Goal: Task Accomplishment & Management: Use online tool/utility

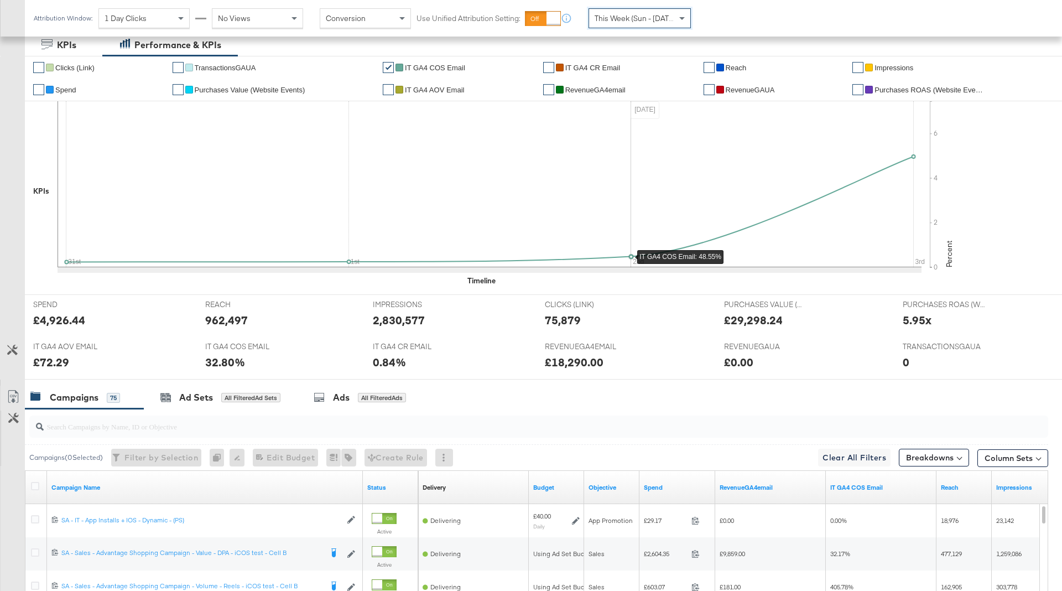
scroll to position [81, 0]
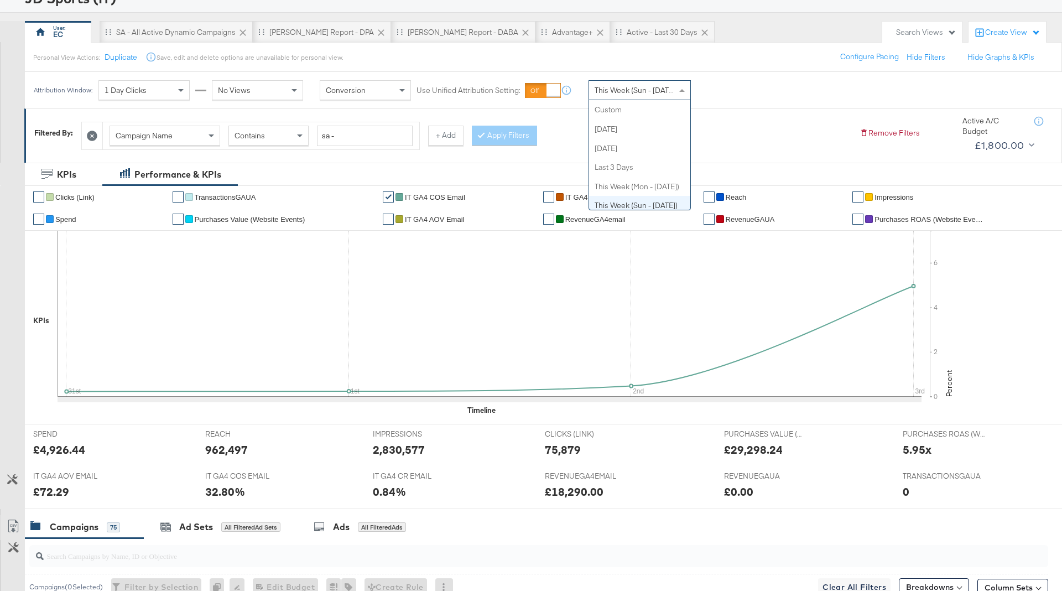
click at [626, 85] on span "This Week (Sun - [DATE])" at bounding box center [635, 90] width 83 height 10
click at [730, 95] on div "[DATE]" at bounding box center [721, 94] width 18 height 9
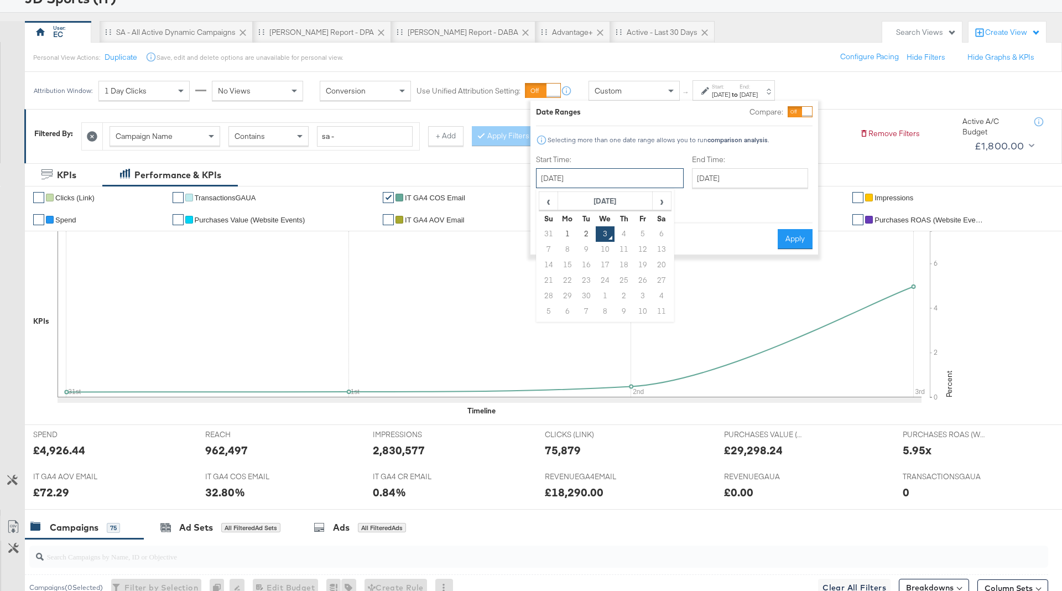
click at [600, 183] on input "[DATE]" at bounding box center [610, 178] width 148 height 20
click at [543, 231] on td "31" at bounding box center [548, 233] width 19 height 15
type input "[DATE]"
click at [713, 181] on input "[DATE]" at bounding box center [749, 178] width 116 height 20
click at [731, 235] on td "2" at bounding box center [740, 233] width 19 height 15
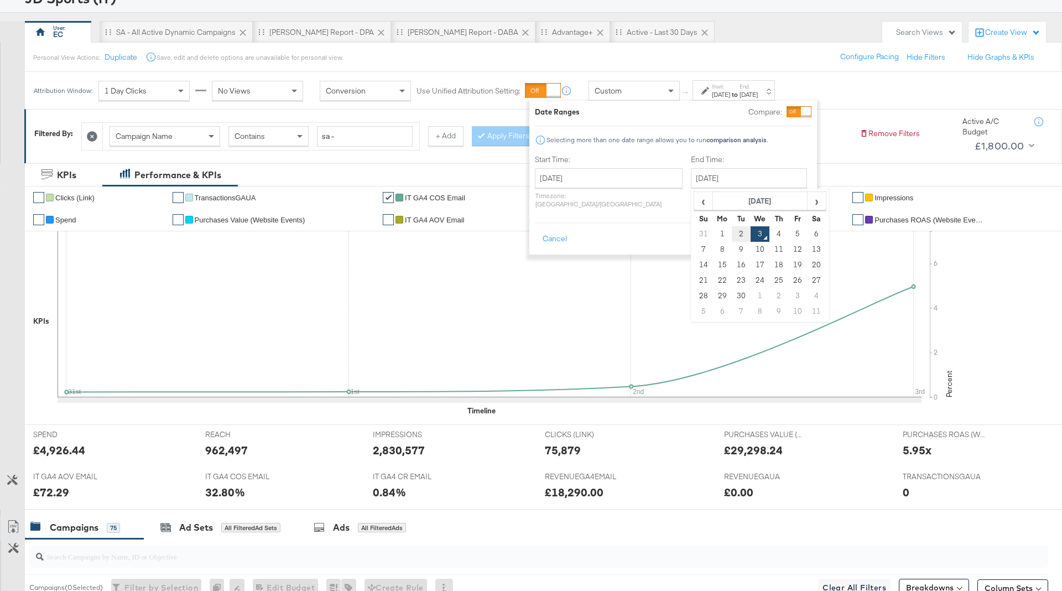
type input "[DATE]"
click at [790, 232] on button "Apply" at bounding box center [795, 239] width 35 height 20
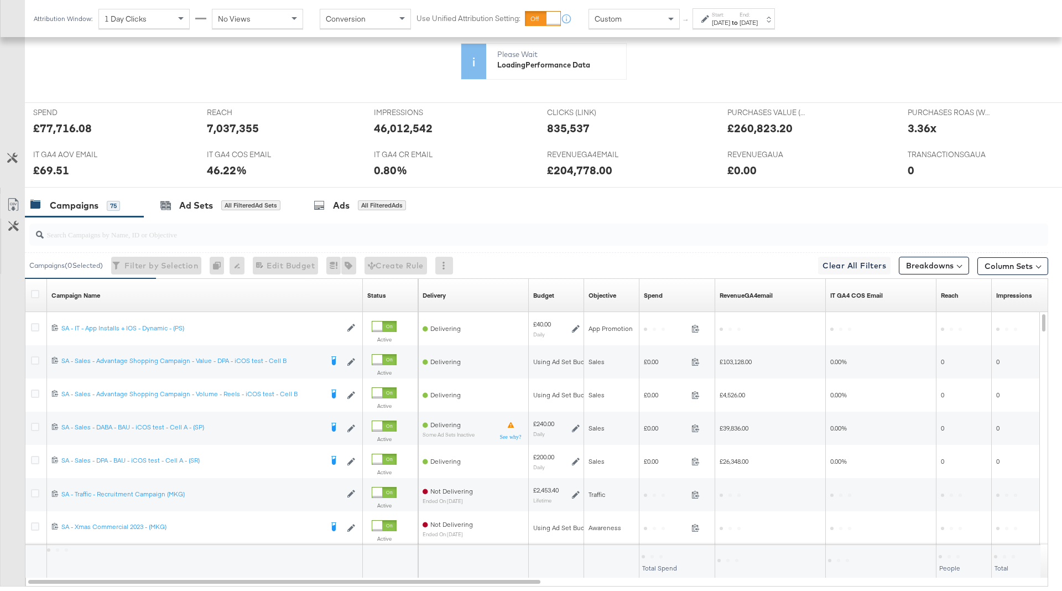
scroll to position [362, 0]
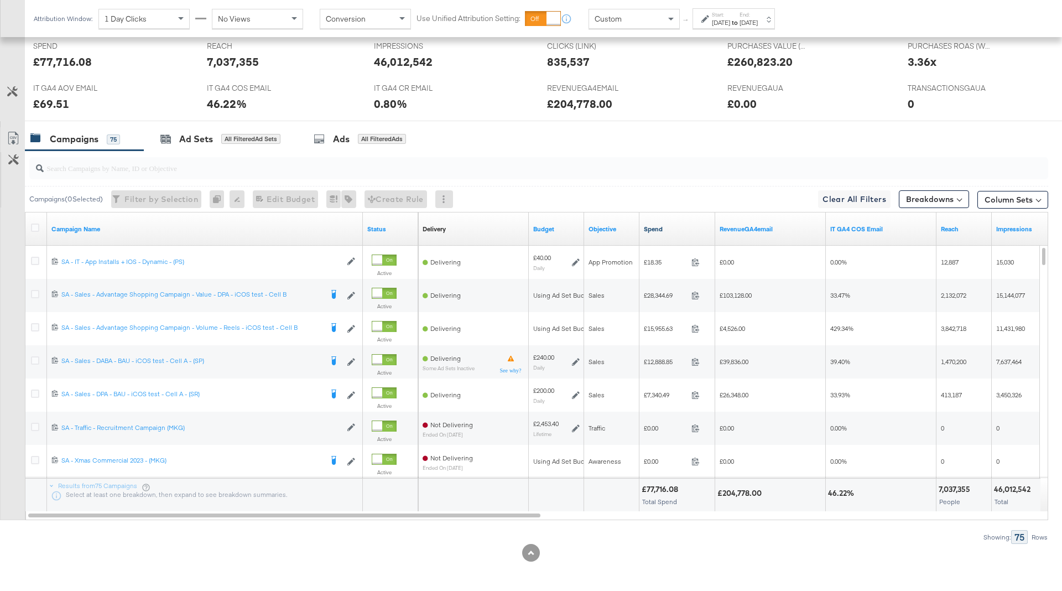
click at [681, 228] on link "Spend" at bounding box center [677, 228] width 67 height 9
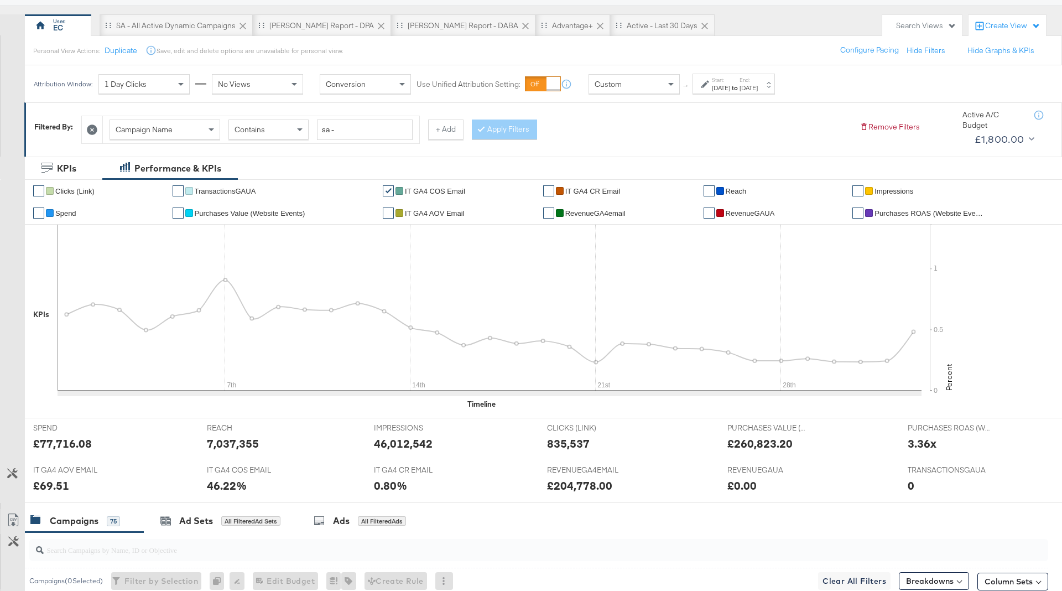
scroll to position [0, 0]
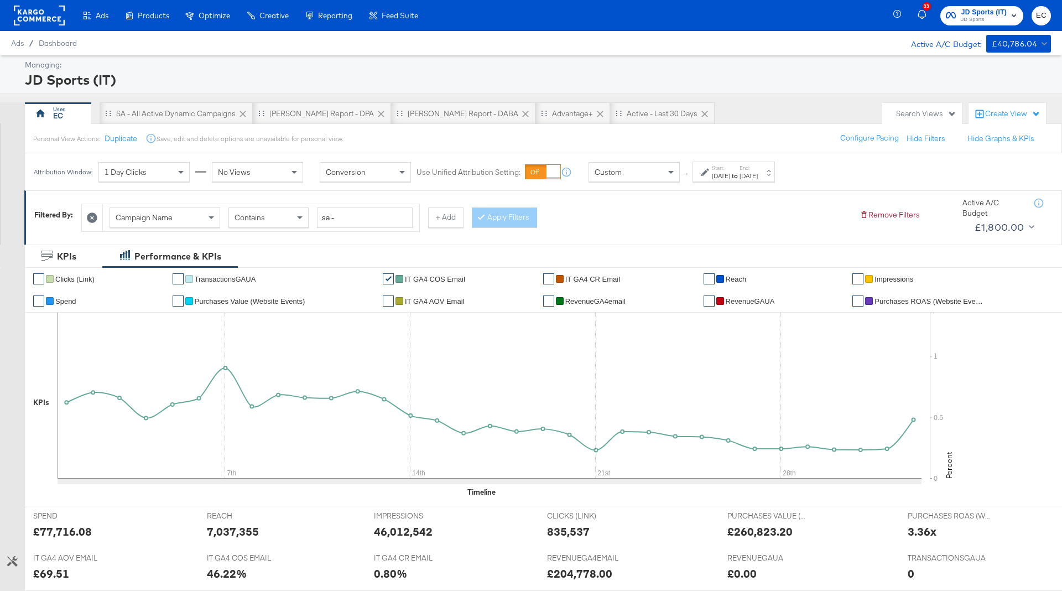
click at [730, 176] on div "[DATE]" at bounding box center [721, 175] width 18 height 9
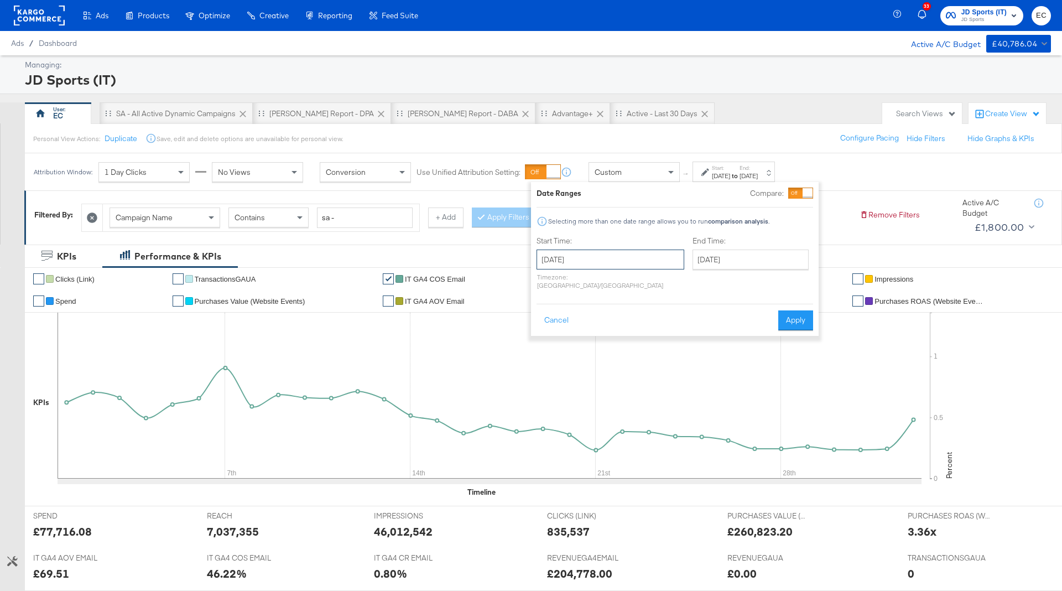
click at [608, 265] on input "[DATE]" at bounding box center [610, 259] width 148 height 20
click at [546, 391] on td "31" at bounding box center [549, 392] width 19 height 15
type input "[DATE]"
click at [804, 310] on button "Apply" at bounding box center [799, 320] width 35 height 20
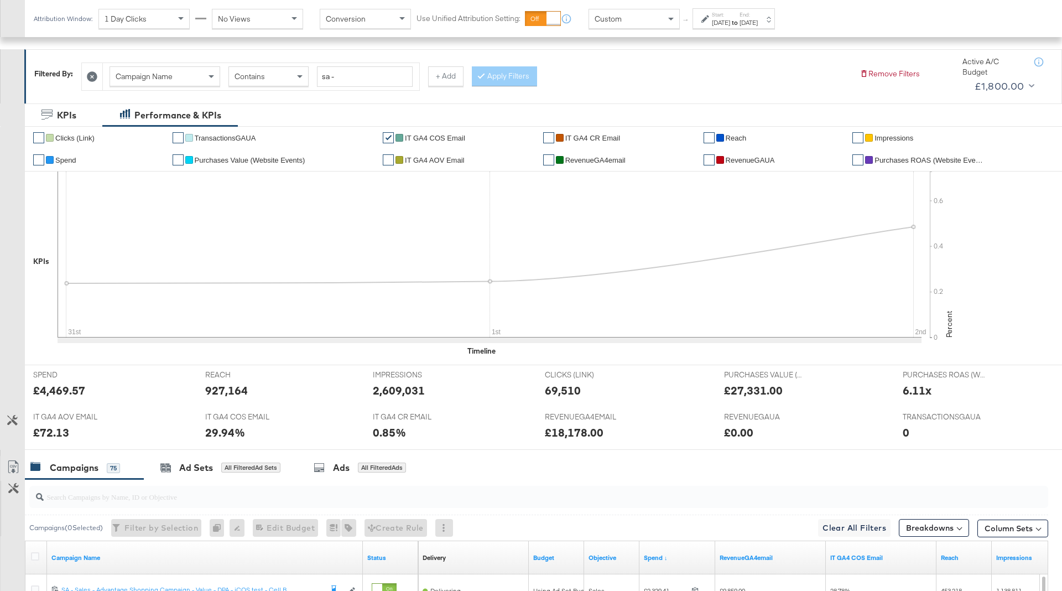
scroll to position [111, 0]
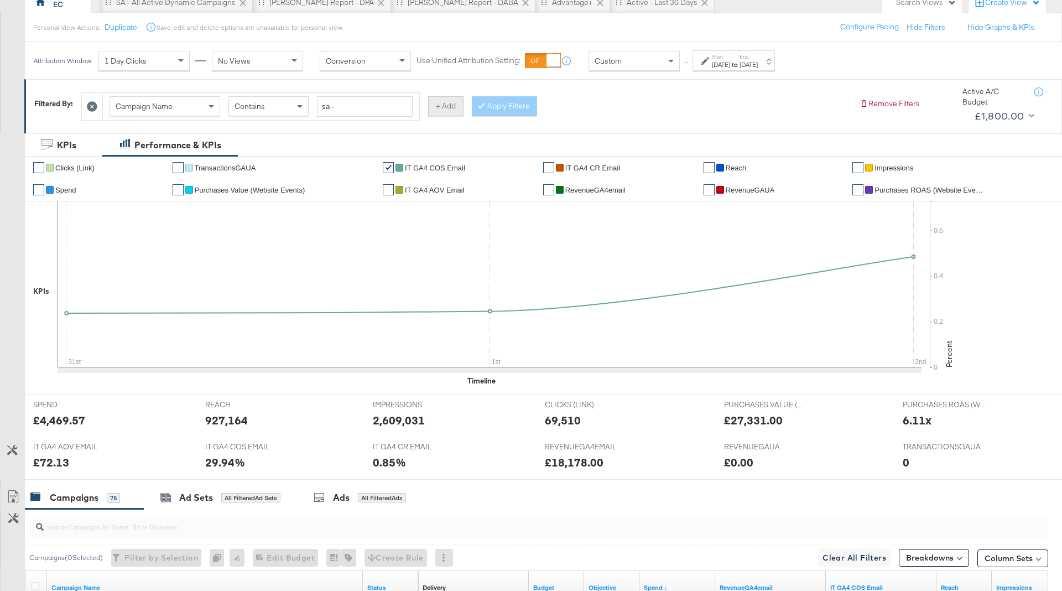
click at [447, 106] on button "+ Add" at bounding box center [445, 106] width 35 height 20
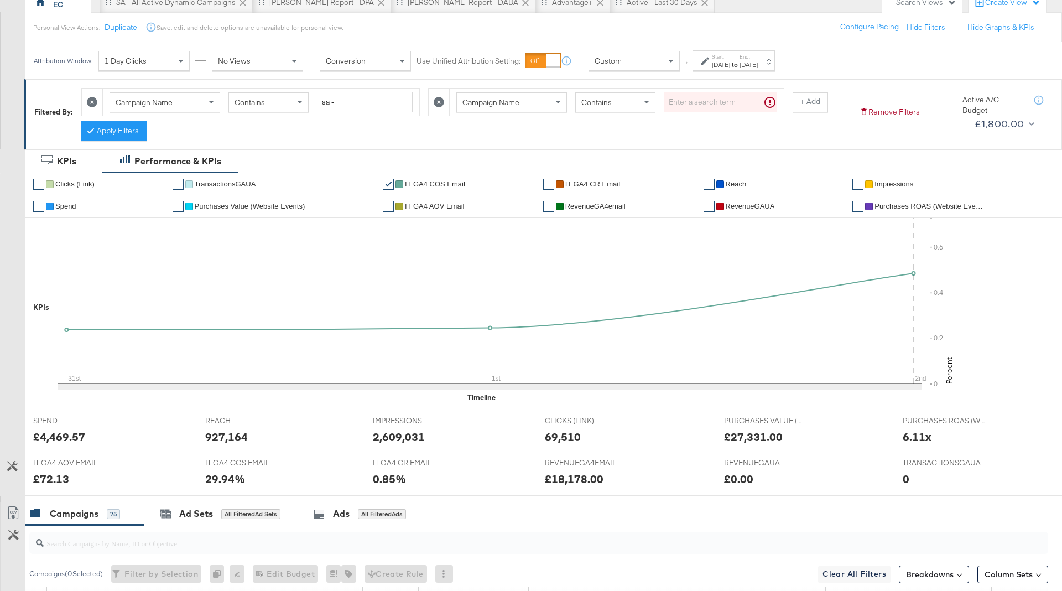
click at [522, 93] on div "Campaign Name" at bounding box center [511, 102] width 109 height 19
click at [644, 101] on span at bounding box center [647, 103] width 6 height 4
click at [689, 95] on input "search" at bounding box center [719, 102] width 113 height 20
type input "app"
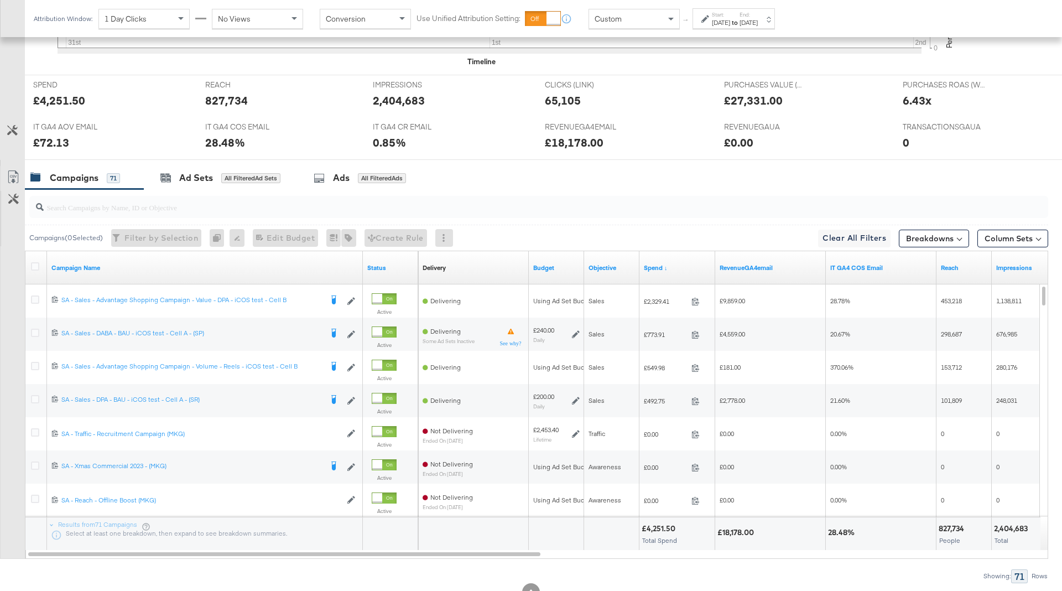
scroll to position [450, 0]
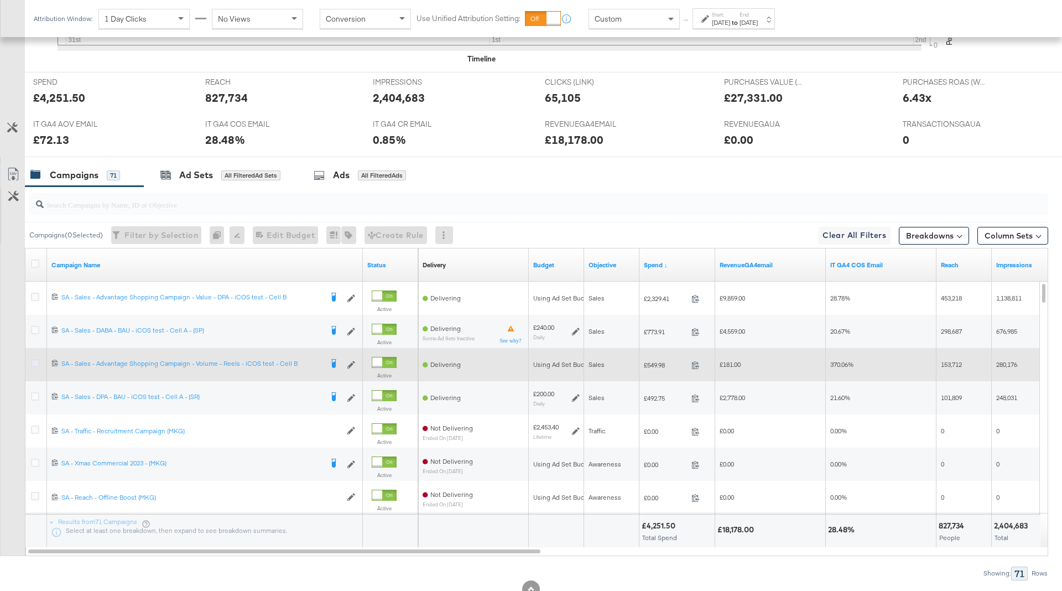
click at [32, 362] on icon at bounding box center [35, 363] width 8 height 8
click at [0, 0] on input "checkbox" at bounding box center [0, 0] width 0 height 0
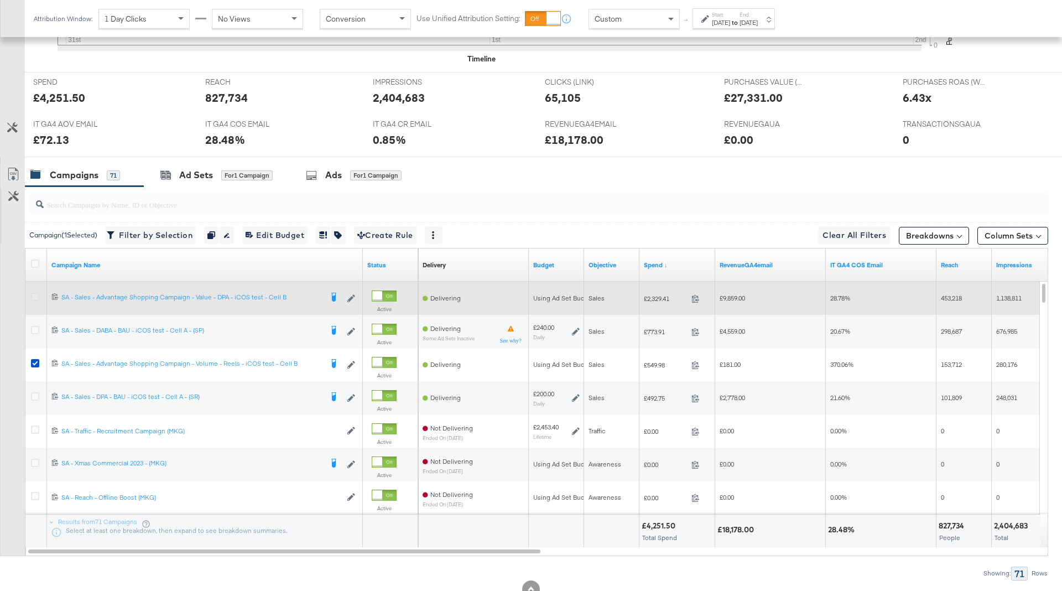
click at [32, 295] on icon at bounding box center [35, 296] width 8 height 8
click at [0, 0] on input "checkbox" at bounding box center [0, 0] width 0 height 0
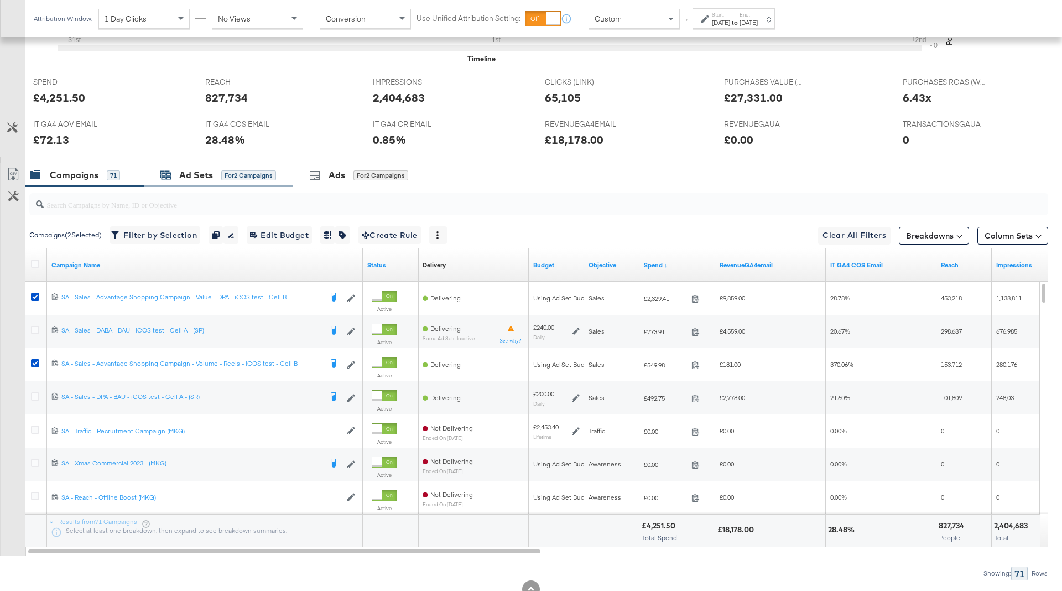
click at [196, 175] on div "Ad Sets" at bounding box center [196, 175] width 34 height 13
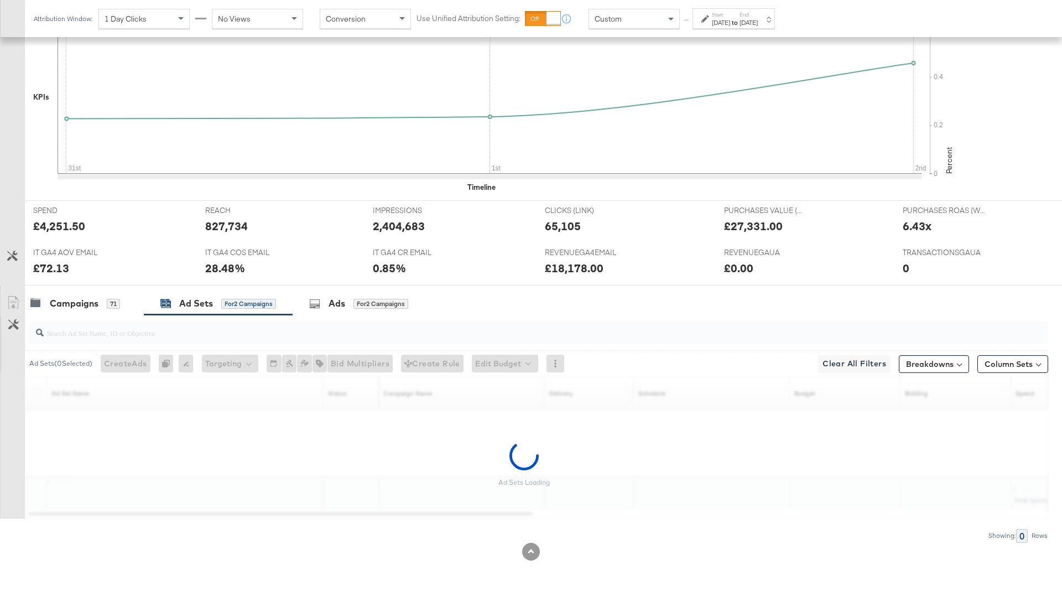
scroll to position [319, 0]
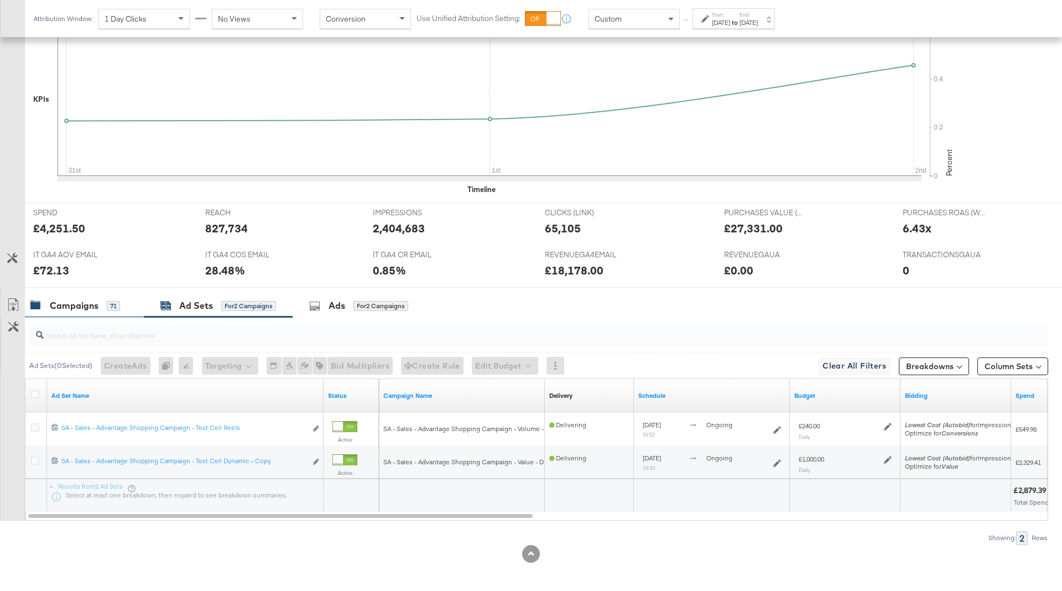
click at [115, 301] on div "71" at bounding box center [113, 306] width 13 height 10
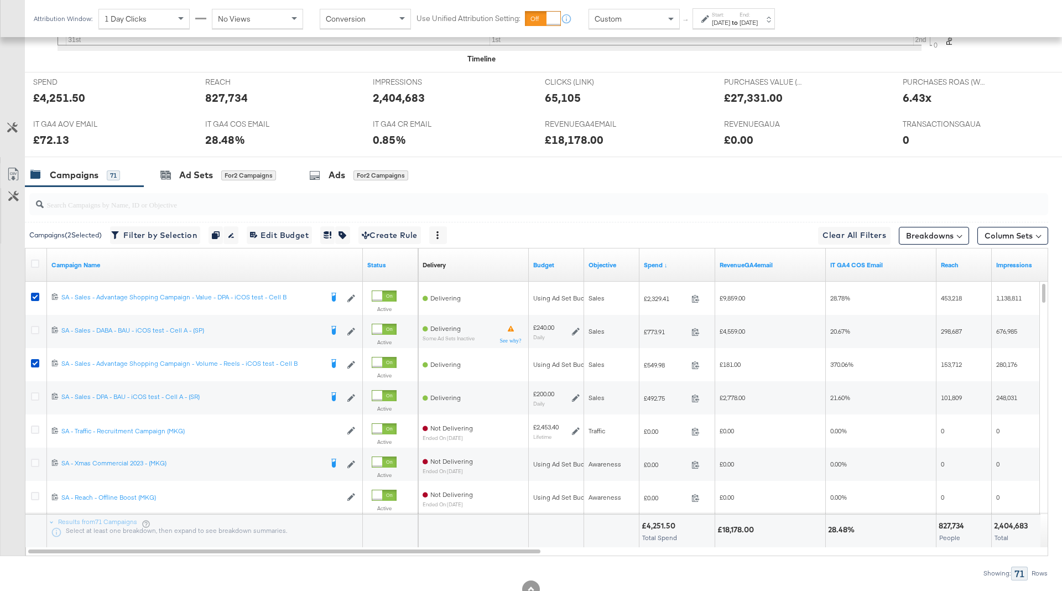
click at [757, 23] on div "[DATE]" at bounding box center [748, 22] width 18 height 9
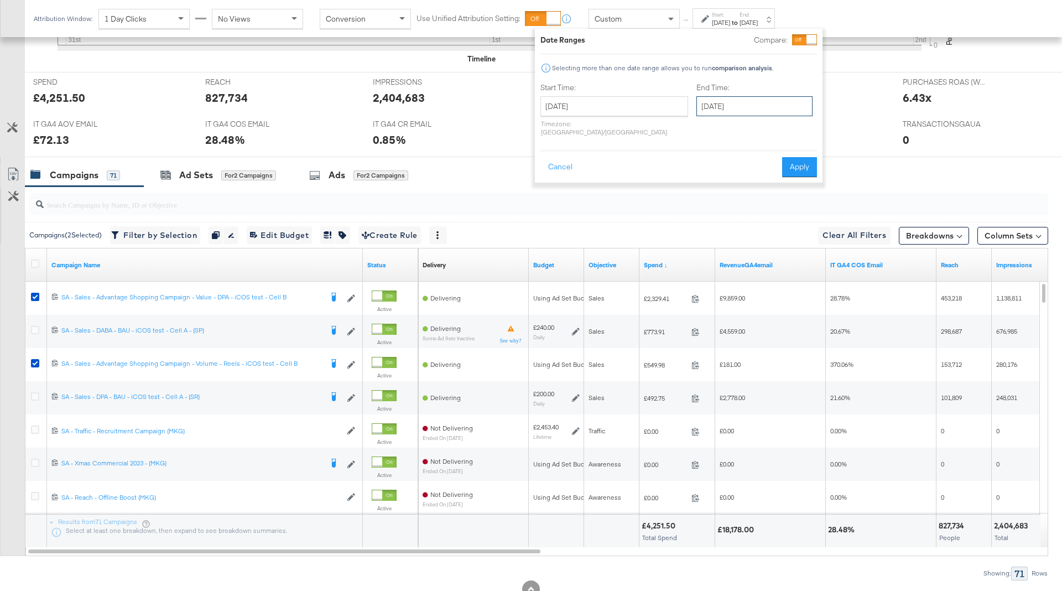
click at [704, 107] on input "[DATE]" at bounding box center [754, 106] width 116 height 20
click at [602, 202] on input "search" at bounding box center [499, 200] width 911 height 22
click at [564, 157] on button "Cancel" at bounding box center [560, 167] width 40 height 20
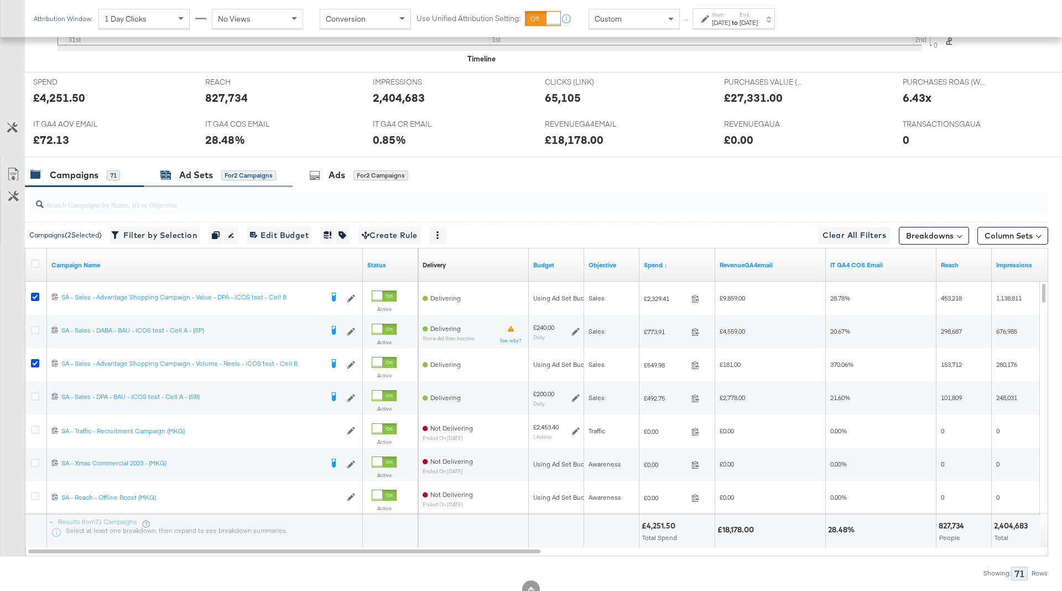
click at [231, 173] on div "for 2 Campaigns" at bounding box center [248, 175] width 55 height 10
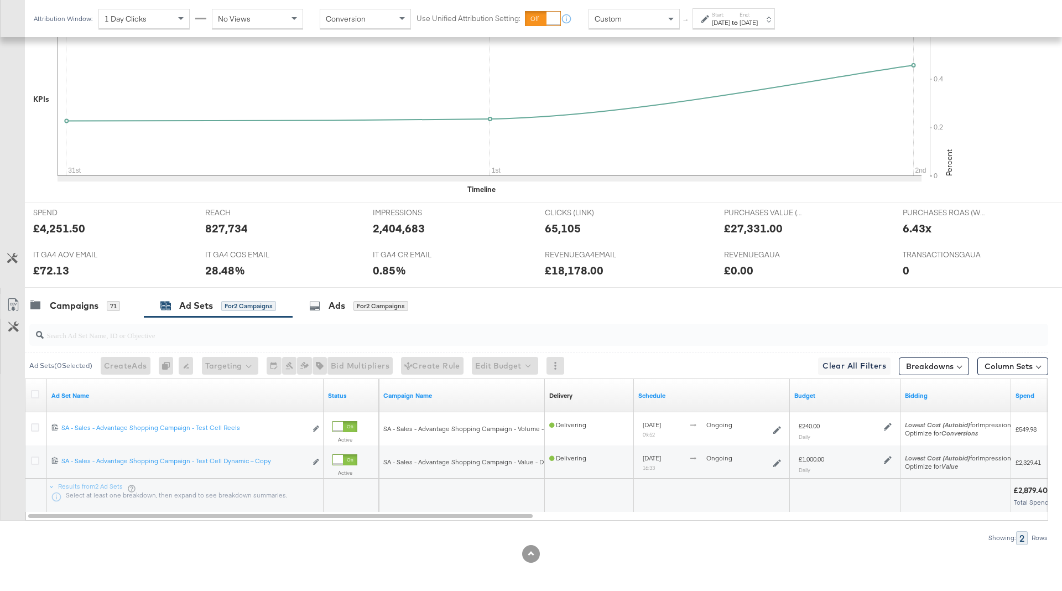
click at [730, 14] on label "Start:" at bounding box center [721, 14] width 18 height 7
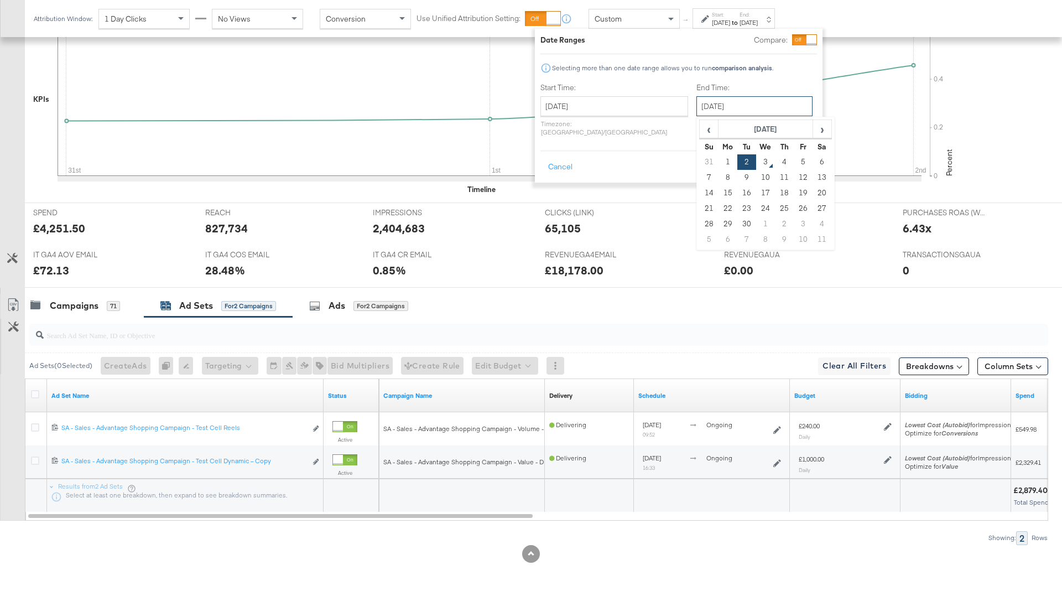
click at [696, 116] on input "[DATE]" at bounding box center [754, 106] width 116 height 20
click at [900, 538] on div "Showing: 2 Rows" at bounding box center [524, 538] width 1048 height 14
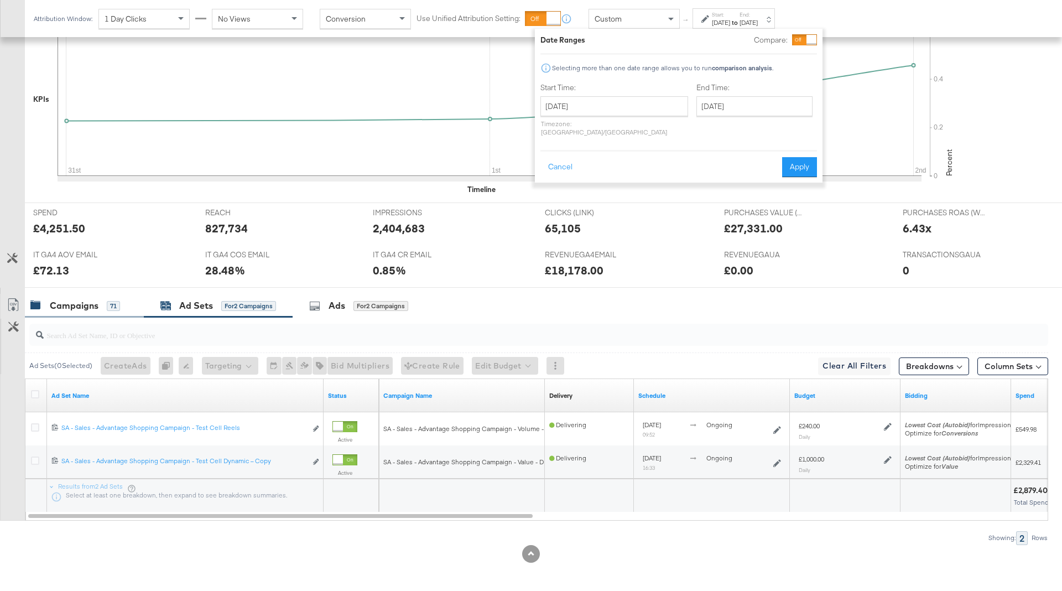
click at [75, 307] on div "Campaigns" at bounding box center [74, 305] width 49 height 13
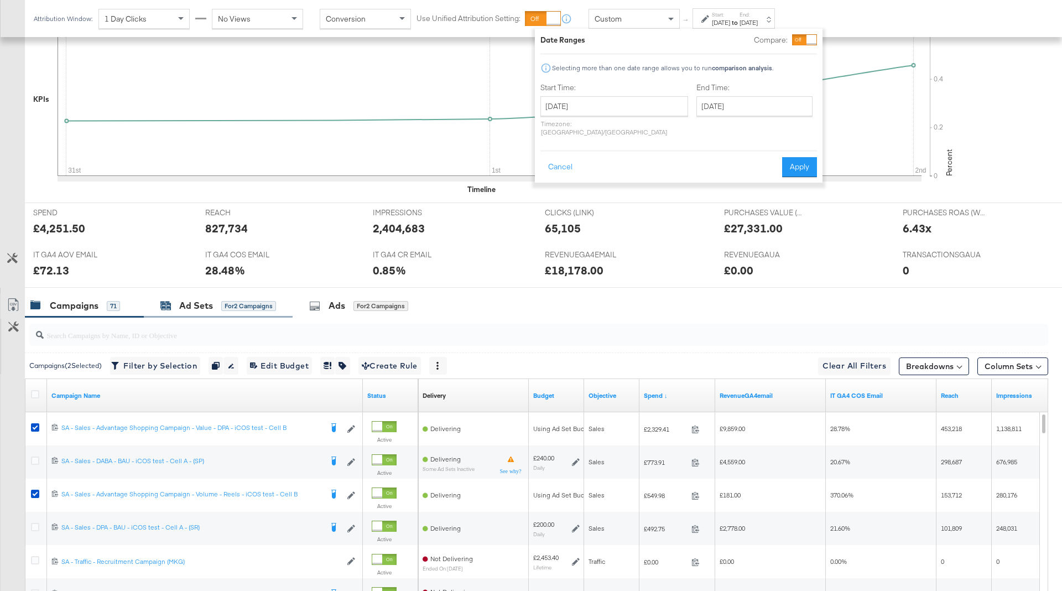
click at [244, 304] on div "for 2 Campaigns" at bounding box center [248, 306] width 55 height 10
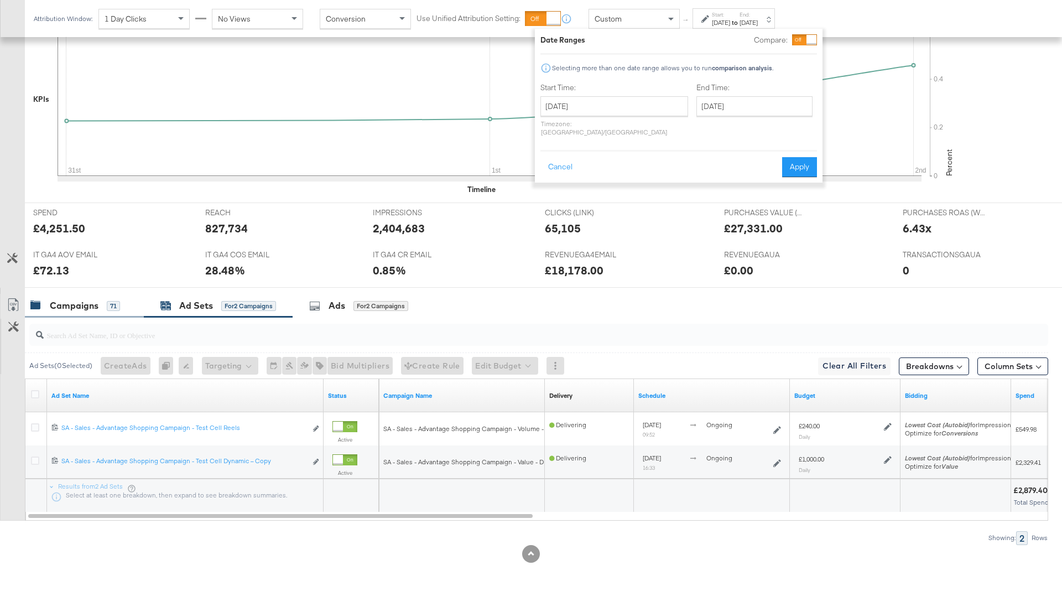
click at [102, 302] on div "Campaigns 71" at bounding box center [75, 305] width 90 height 13
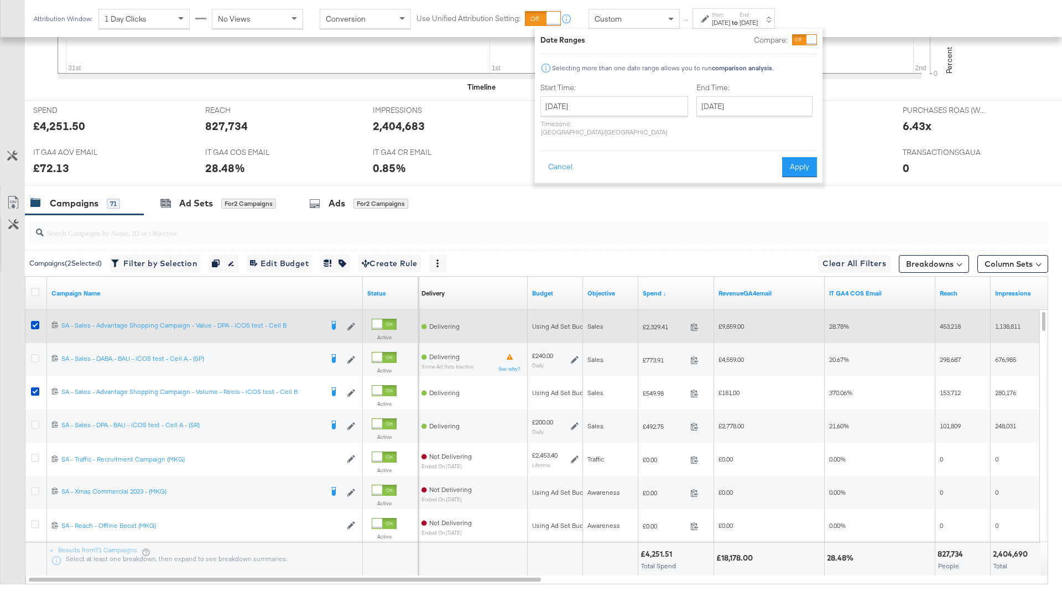
scroll to position [420, 0]
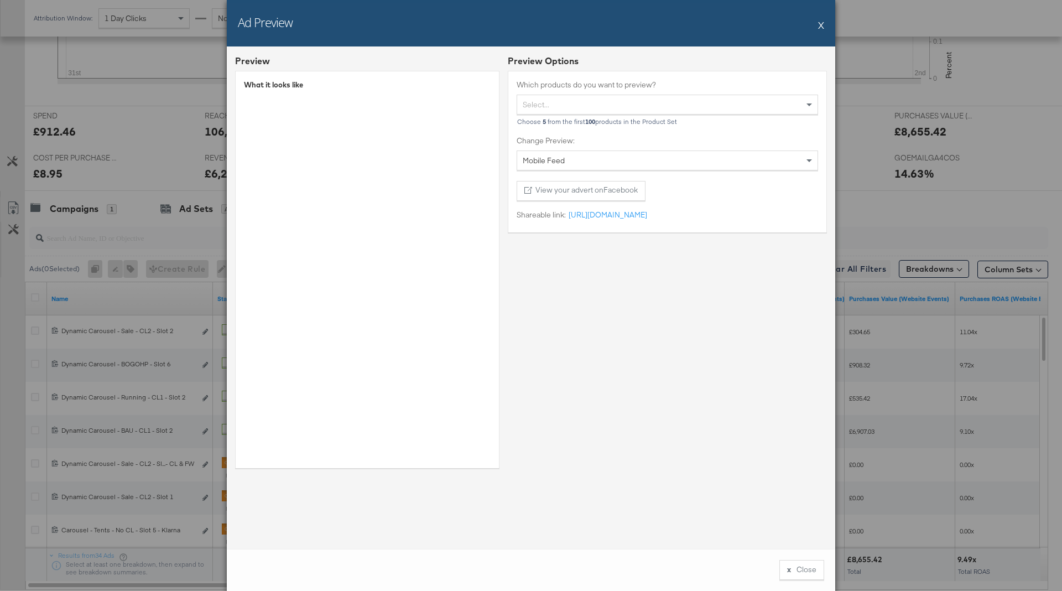
scroll to position [424, 0]
